Goal: Find specific page/section: Find specific page/section

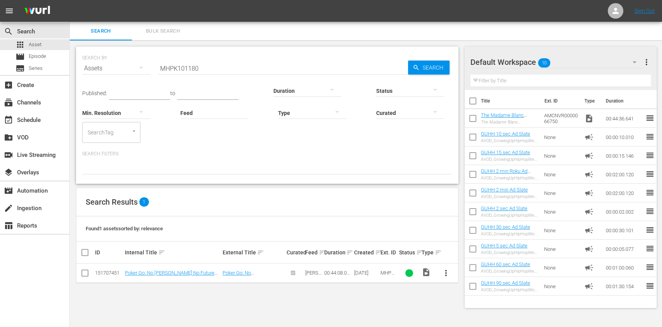
click at [202, 63] on input "MHPK101180" at bounding box center [283, 68] width 250 height 19
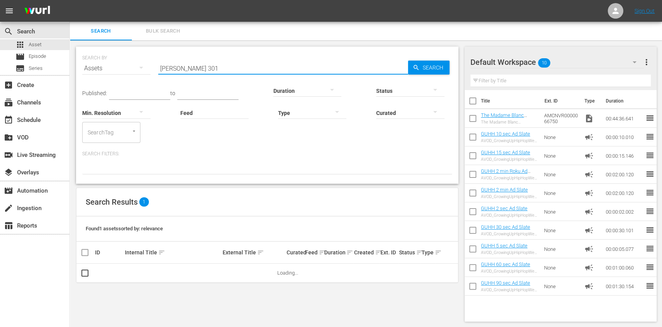
type input "[PERSON_NAME] 301"
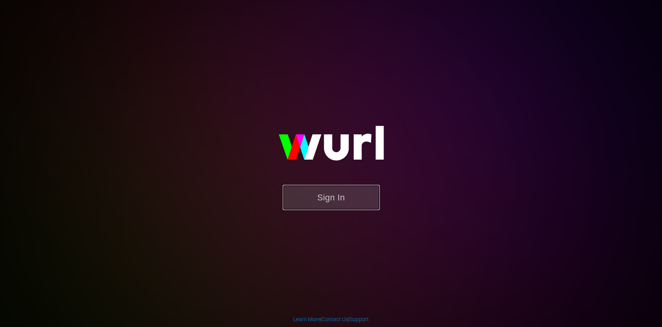
click at [315, 196] on button "Sign In" at bounding box center [331, 197] width 97 height 25
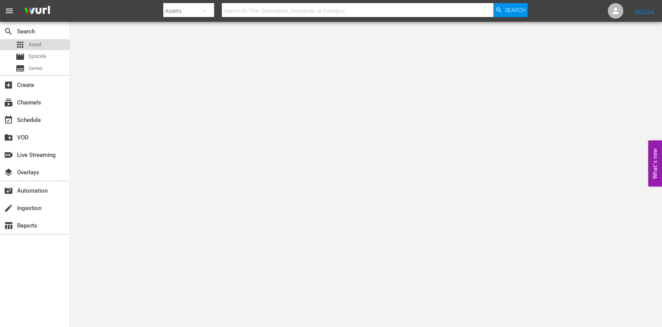
click at [31, 45] on span "Asset" at bounding box center [35, 45] width 13 height 8
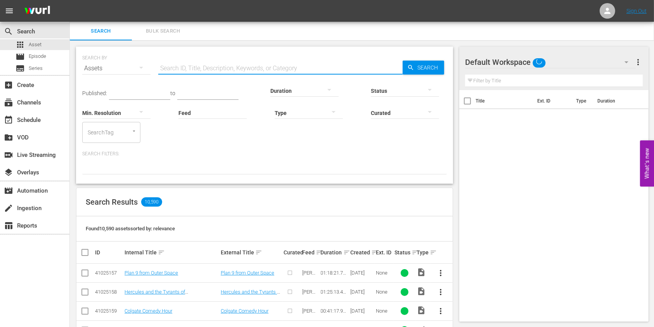
click at [260, 67] on input "text" at bounding box center [280, 68] width 244 height 19
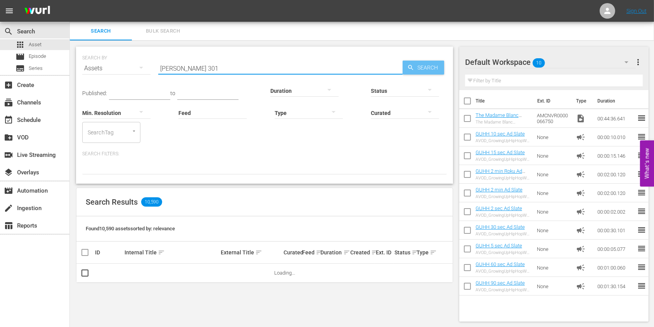
click at [408, 68] on icon "button" at bounding box center [410, 67] width 7 height 7
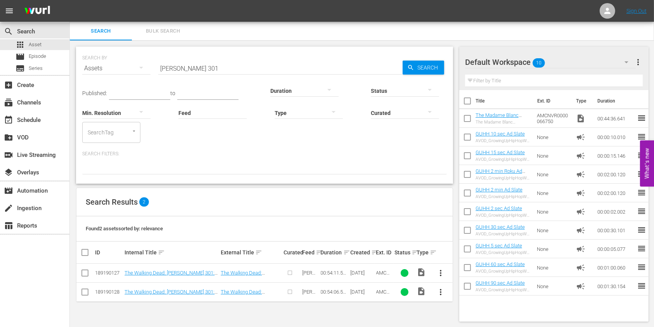
click at [254, 64] on input "[PERSON_NAME] 301" at bounding box center [280, 68] width 244 height 19
type input "Smugshot 201"
click at [77, 314] on div "SEARCH BY Search By Assets Search ID, Title, Description, Keywords, or Category…" at bounding box center [264, 183] width 389 height 287
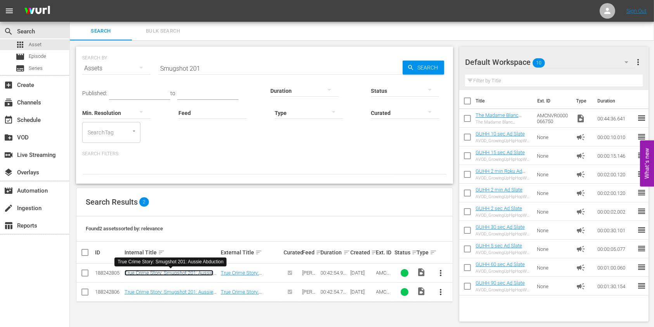
click at [159, 274] on link "True Crime Story: Smugshot 201: Aussie Abduction" at bounding box center [169, 276] width 89 height 12
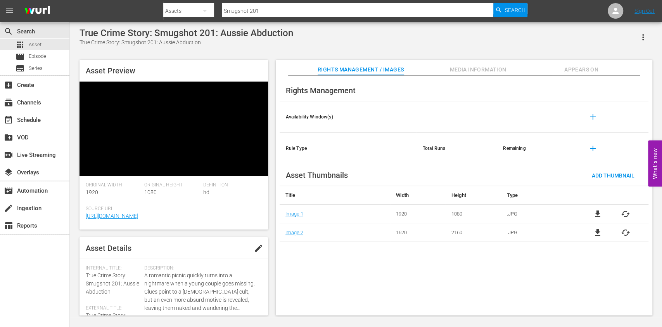
click at [486, 72] on span "Media Information" at bounding box center [478, 70] width 58 height 10
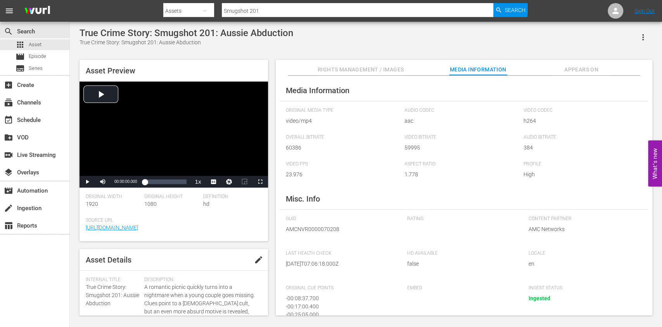
scroll to position [65, 0]
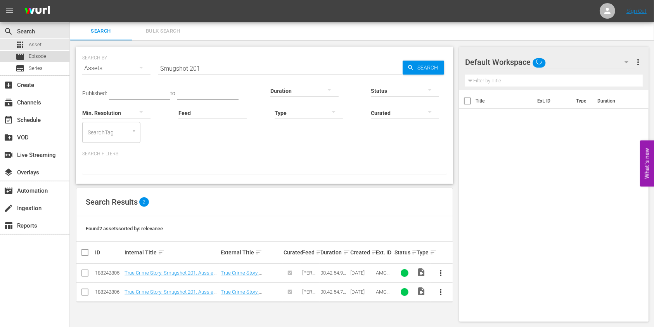
click at [52, 57] on div "movie Episode" at bounding box center [34, 56] width 69 height 11
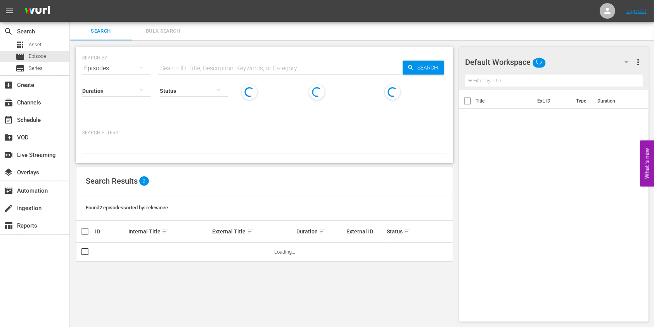
click at [198, 70] on input "text" at bounding box center [280, 68] width 244 height 19
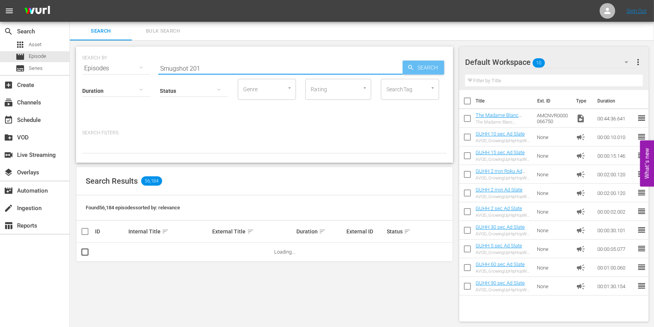
type input "Smugshot 201"
click at [434, 62] on span "Search" at bounding box center [429, 68] width 30 height 14
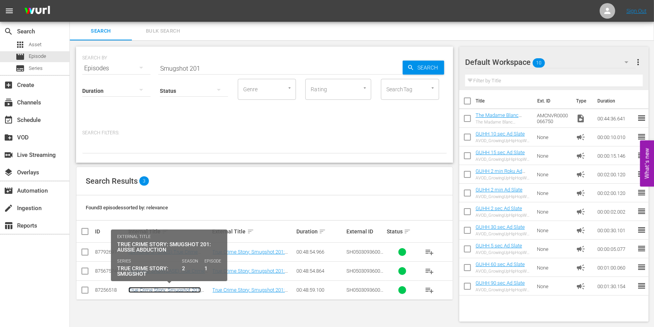
click at [197, 289] on link "True Crime Story: Smugshot 201: Aussie Abduction" at bounding box center [164, 293] width 73 height 12
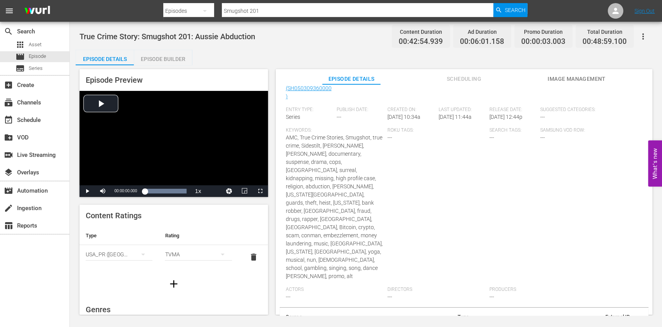
scroll to position [190, 0]
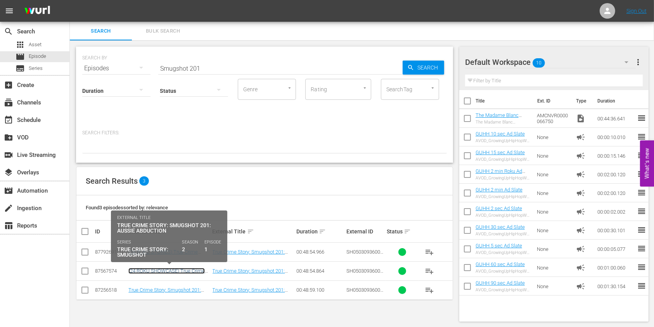
click at [158, 272] on link "(24 ROKU SHOWCASE) True Crime Story: Smugshot 201: Aussie Abduction" at bounding box center [166, 276] width 76 height 17
